Goal: Navigation & Orientation: Understand site structure

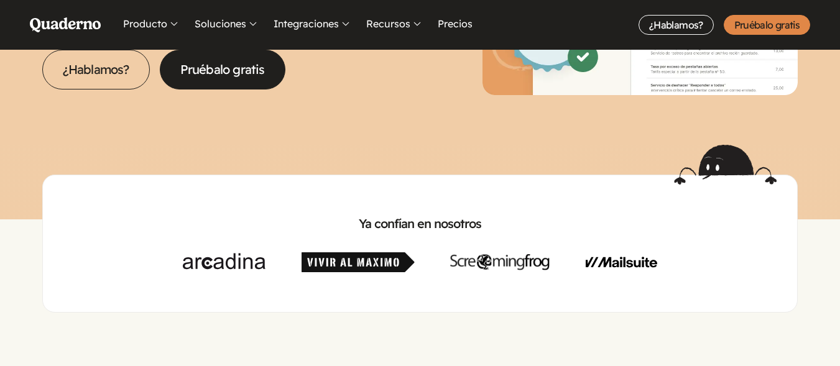
scroll to position [311, 0]
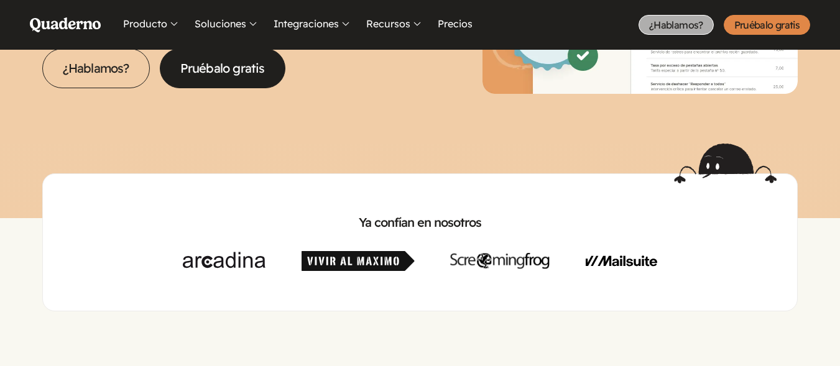
click at [672, 22] on link "¿Hablamos?" at bounding box center [676, 25] width 75 height 20
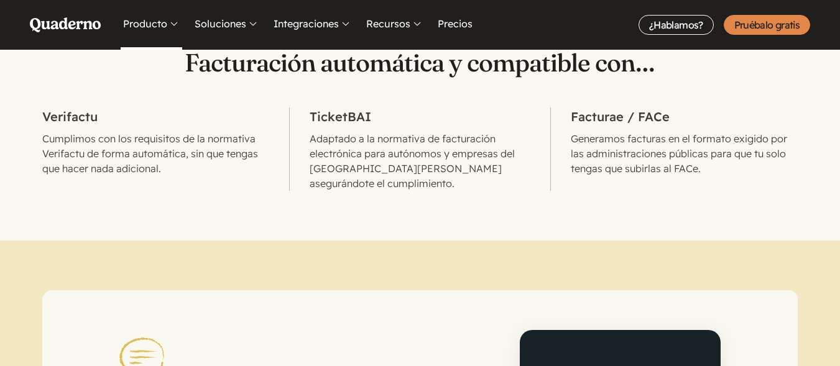
scroll to position [622, 0]
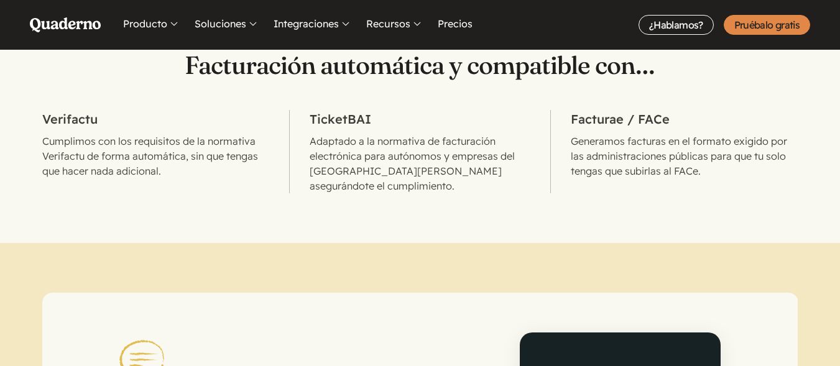
click at [80, 25] on icon "Quaderno Homepage" at bounding box center [65, 24] width 71 height 15
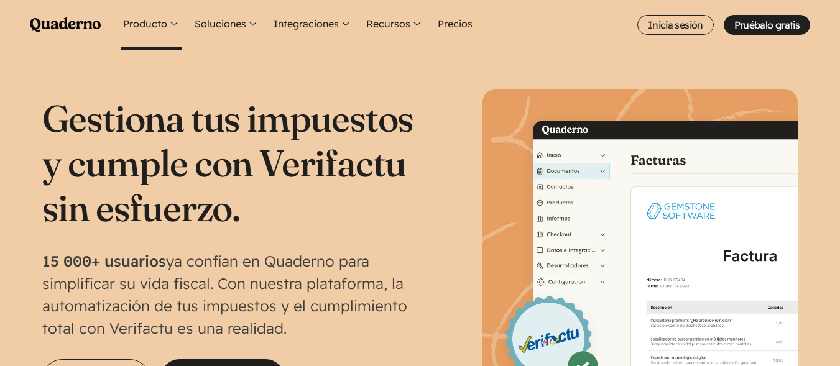
click at [162, 21] on button "Producto" at bounding box center [152, 25] width 62 height 50
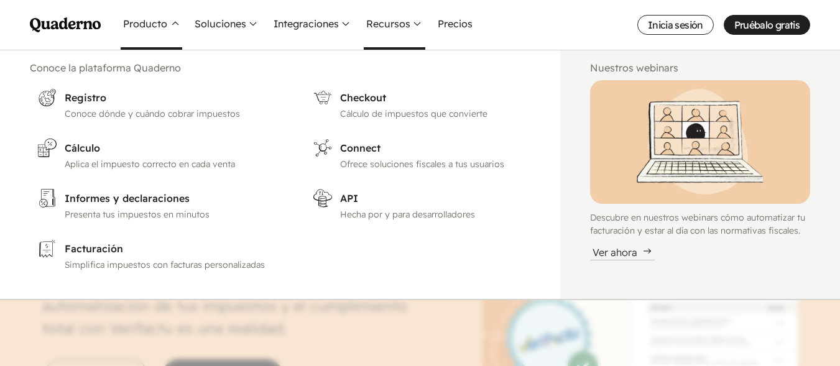
click at [387, 23] on button "Recursos" at bounding box center [395, 25] width 62 height 50
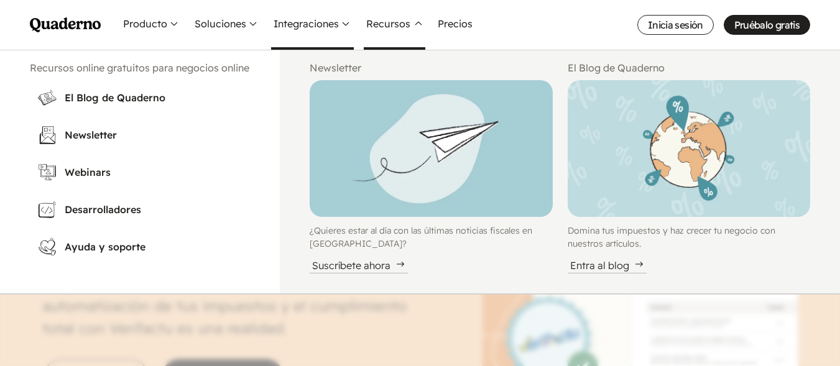
click at [321, 24] on button "Integraciones" at bounding box center [312, 25] width 83 height 50
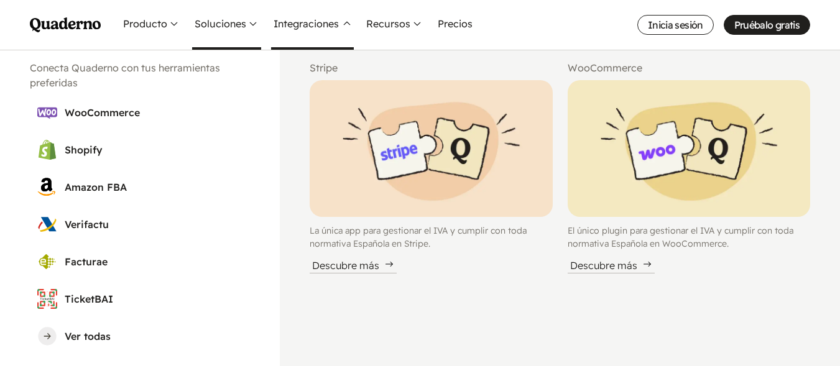
click at [224, 24] on button "Soluciones" at bounding box center [226, 25] width 69 height 50
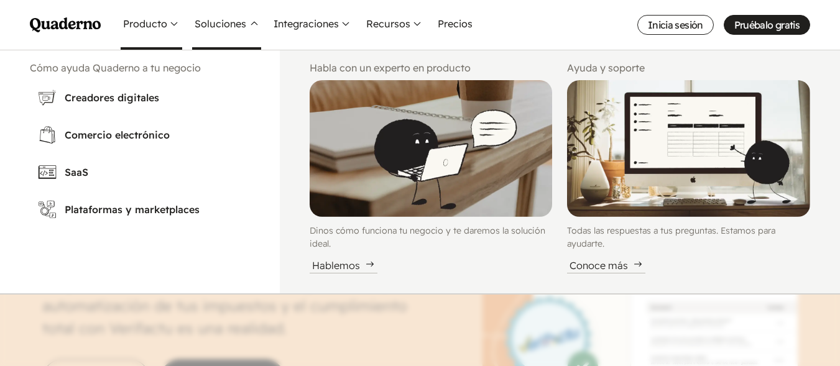
click at [127, 23] on button "Producto" at bounding box center [152, 25] width 62 height 50
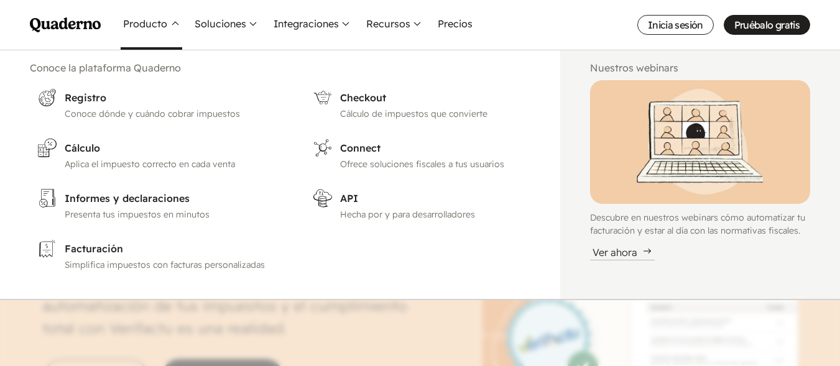
click at [83, 19] on icon "Quaderno Homepage" at bounding box center [65, 24] width 71 height 15
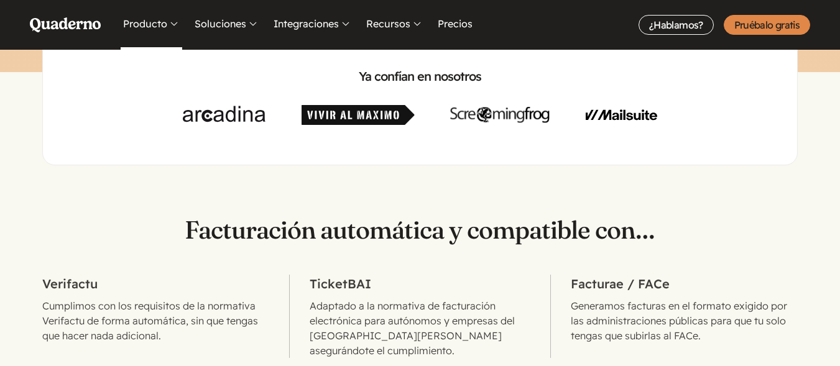
scroll to position [435, 0]
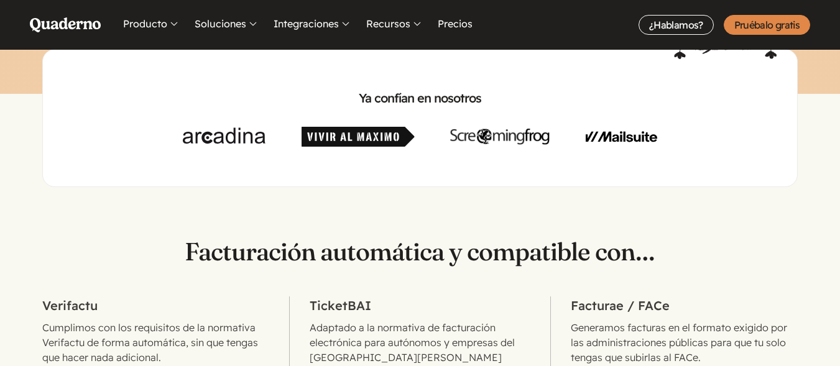
click at [63, 27] on icon "Quaderno Homepage" at bounding box center [65, 24] width 71 height 15
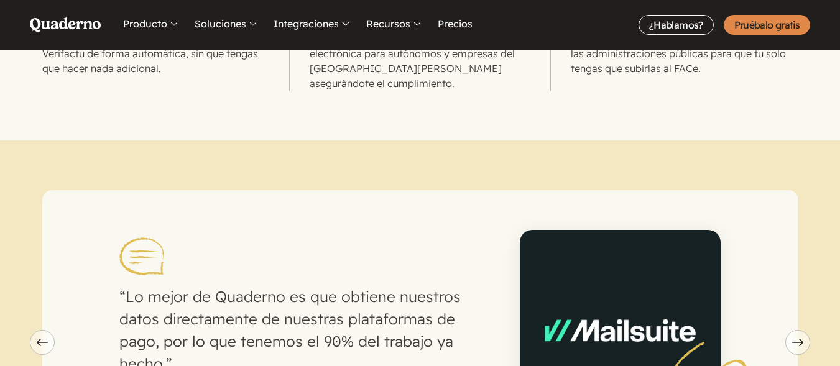
scroll to position [746, 0]
